Goal: Task Accomplishment & Management: Manage account settings

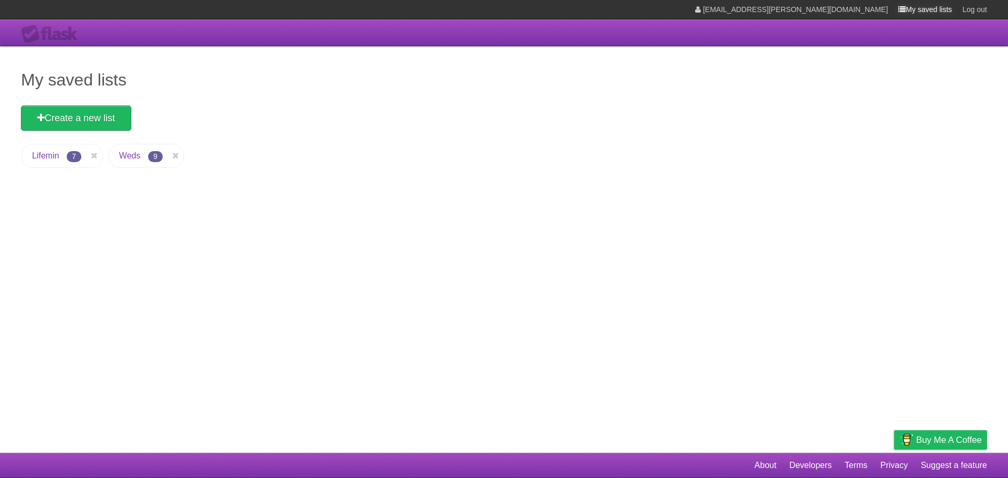
click at [932, 8] on link "My saved lists" at bounding box center [925, 9] width 54 height 19
click at [931, 8] on link "My saved lists" at bounding box center [925, 9] width 54 height 19
click at [135, 158] on link "Weds" at bounding box center [130, 155] width 22 height 9
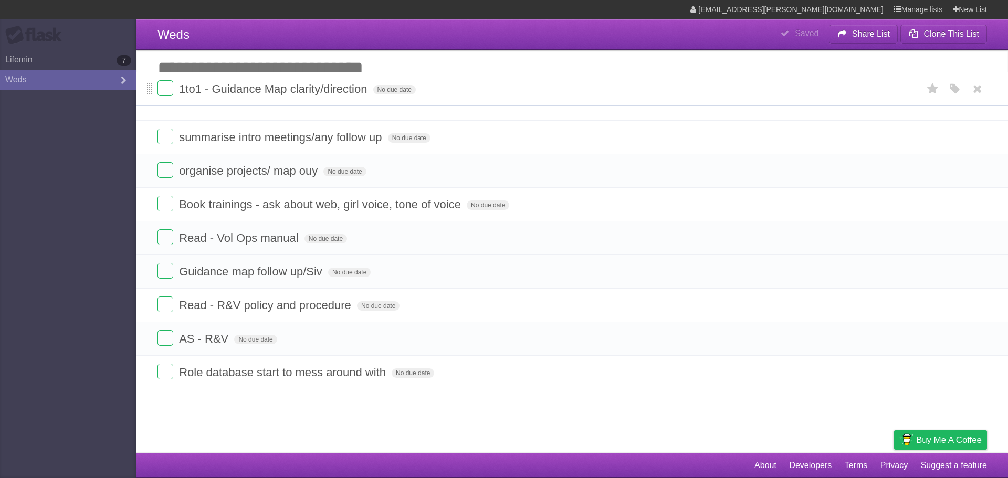
drag, startPoint x: 149, startPoint y: 242, endPoint x: 149, endPoint y: 91, distance: 150.7
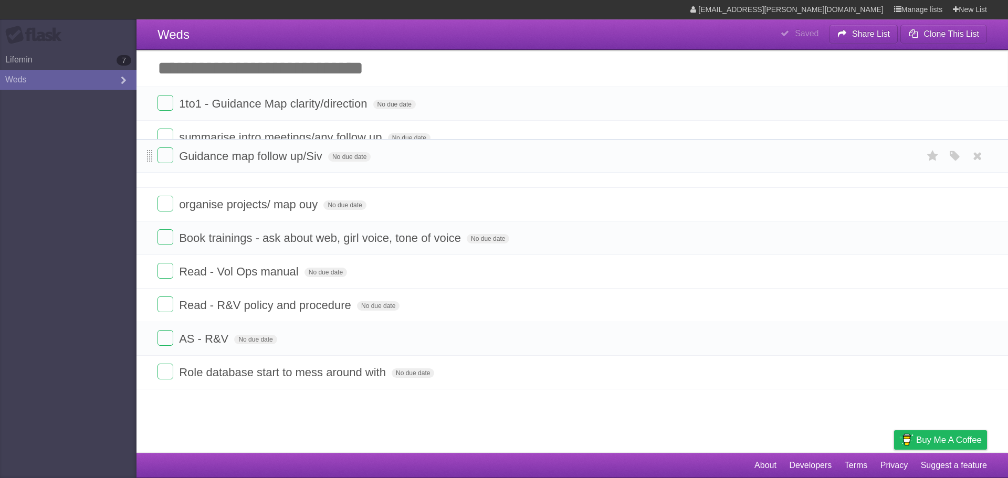
drag, startPoint x: 150, startPoint y: 274, endPoint x: 149, endPoint y: 141, distance: 132.3
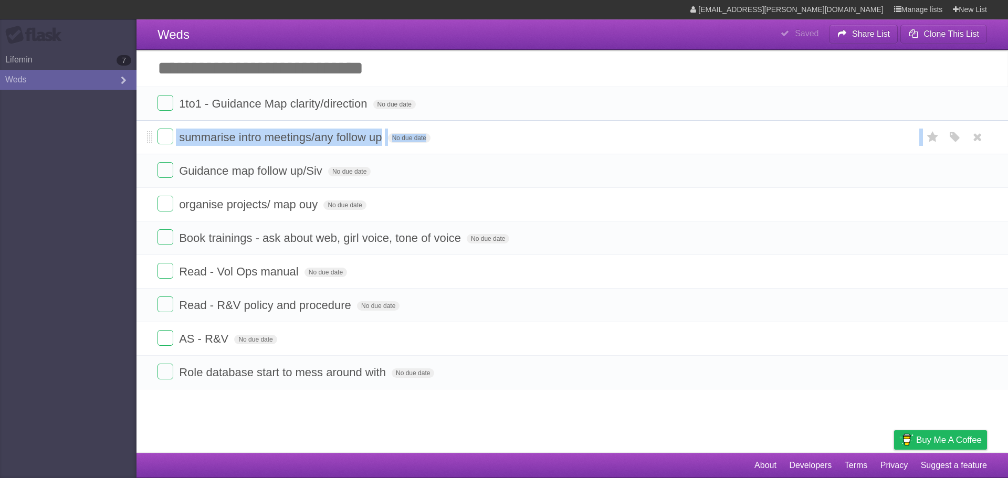
drag, startPoint x: 147, startPoint y: 172, endPoint x: 145, endPoint y: 131, distance: 41.5
click at [145, 131] on ul "1to1 - Guidance Map clarity/direction No due date White Red Blue Green Purple O…" at bounding box center [573, 238] width 872 height 303
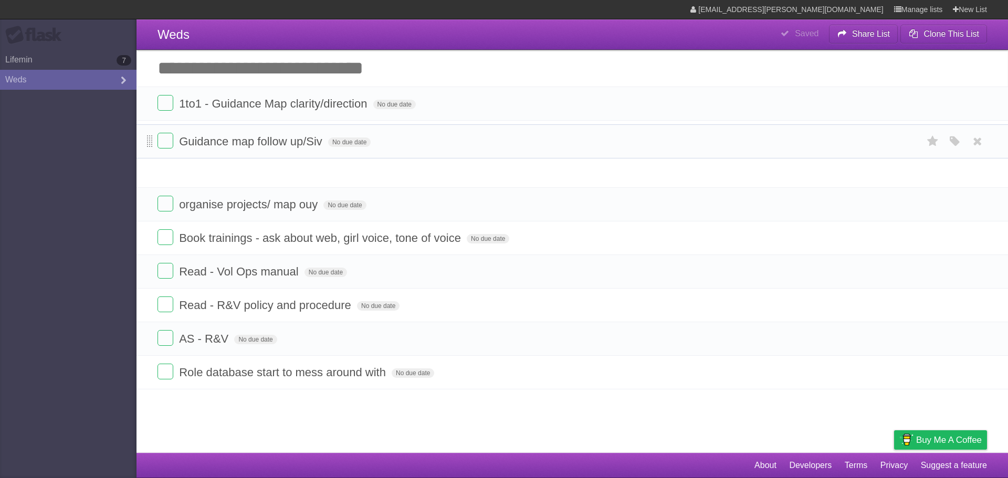
drag, startPoint x: 150, startPoint y: 172, endPoint x: 149, endPoint y: 136, distance: 35.7
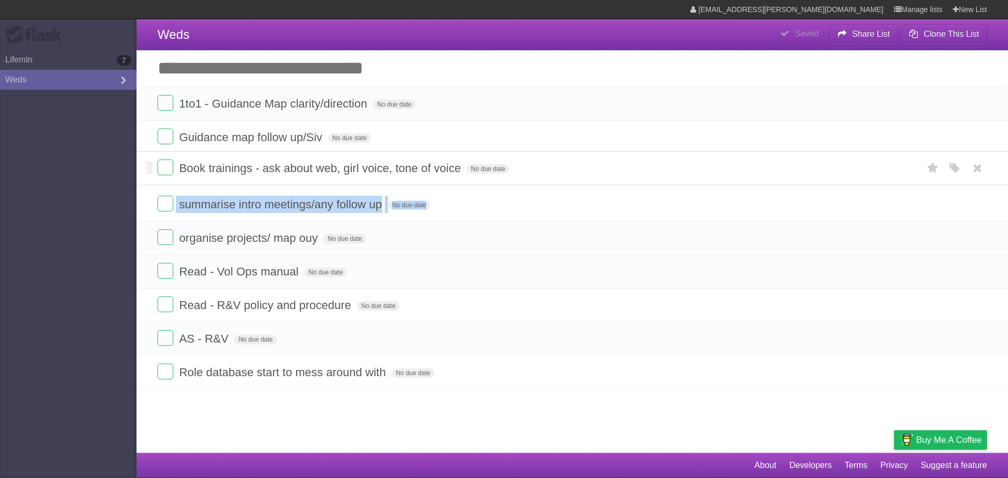
drag, startPoint x: 150, startPoint y: 239, endPoint x: 141, endPoint y: 167, distance: 72.5
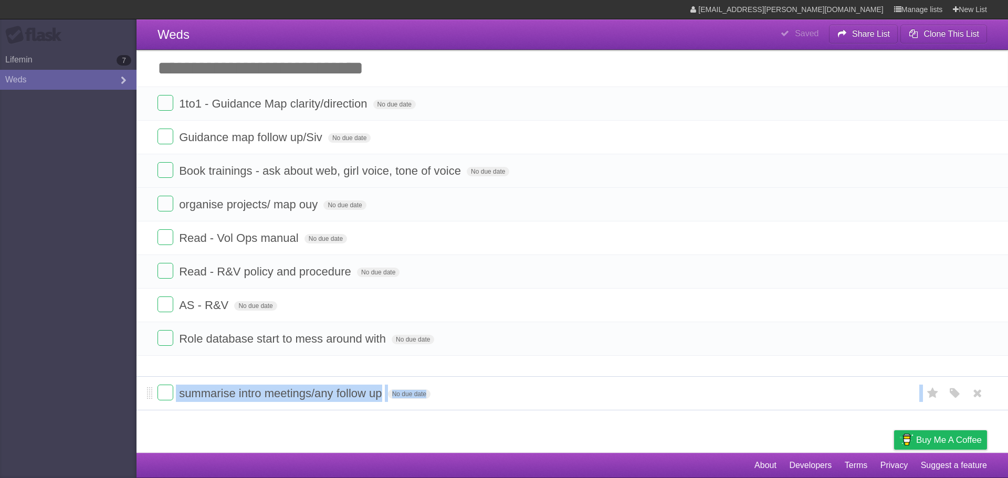
drag, startPoint x: 151, startPoint y: 204, endPoint x: 155, endPoint y: 392, distance: 188.0
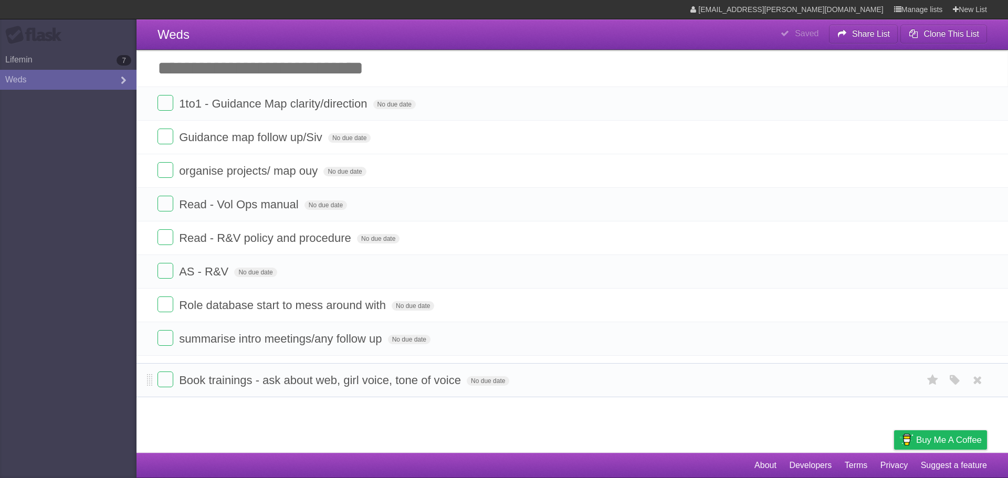
drag, startPoint x: 147, startPoint y: 172, endPoint x: 147, endPoint y: 381, distance: 208.5
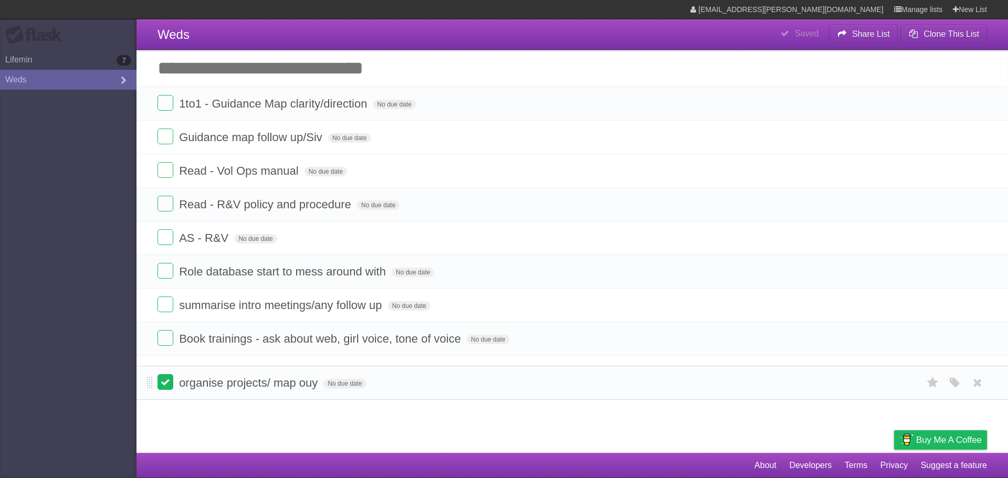
drag, startPoint x: 150, startPoint y: 170, endPoint x: 162, endPoint y: 381, distance: 211.4
click at [172, 99] on label at bounding box center [166, 103] width 16 height 16
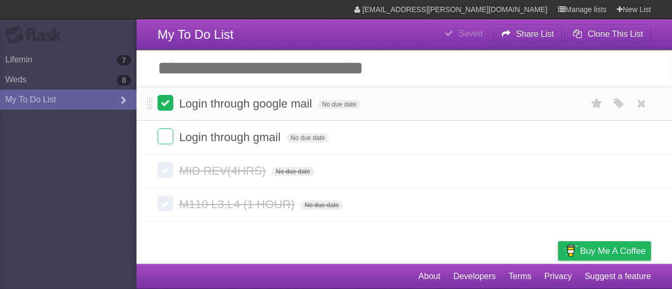
click at [167, 106] on label at bounding box center [166, 103] width 16 height 16
click at [165, 133] on label at bounding box center [166, 137] width 16 height 16
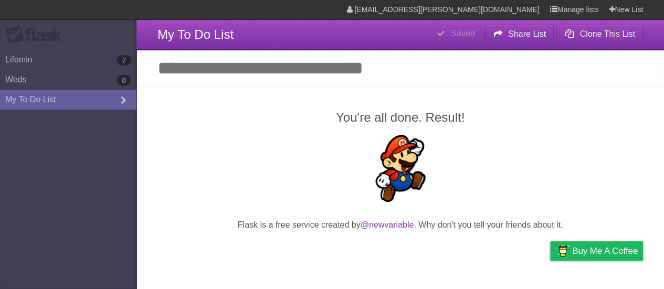
click at [107, 191] on aside "Flask Lifemin 7 Weds 8 My To Do List" at bounding box center [68, 144] width 137 height 289
